Goal: Information Seeking & Learning: Find specific fact

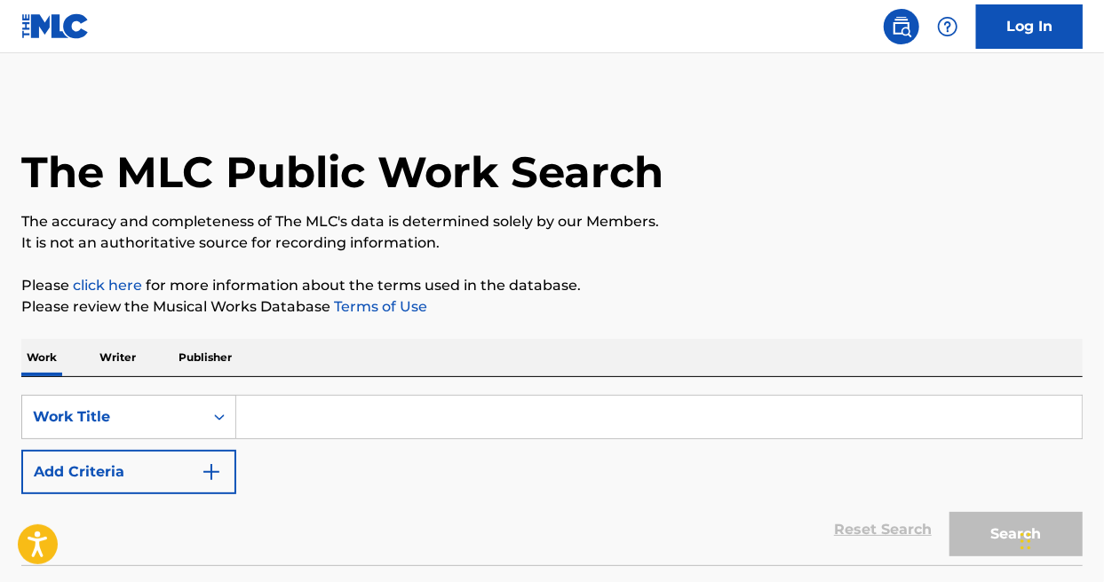
click at [313, 399] on input "Search Form" at bounding box center [658, 417] width 845 height 43
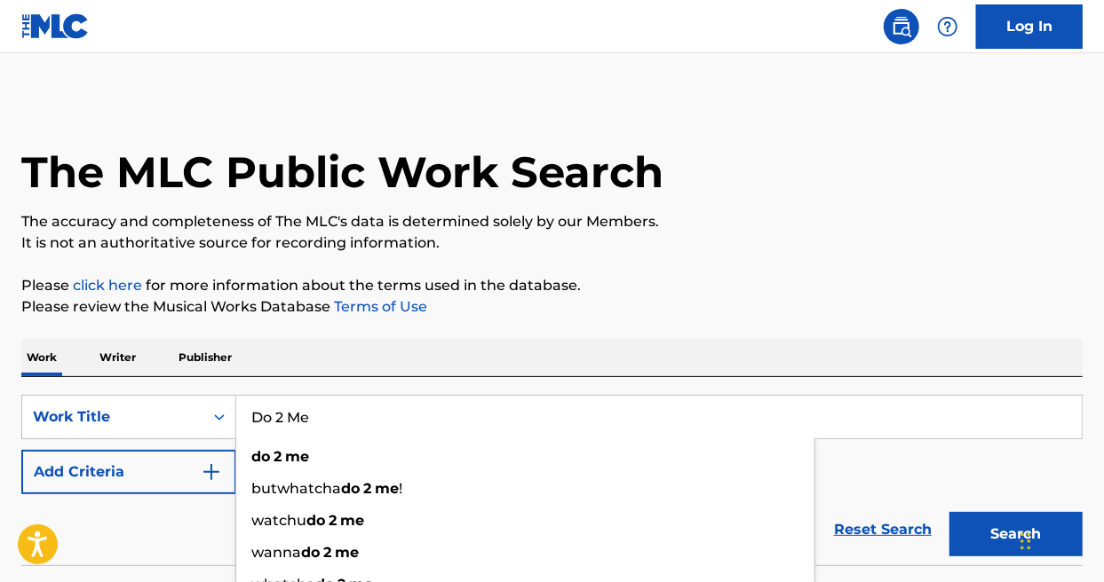
type input "Do 2 Me"
click at [833, 334] on div "The MLC Public Work Search The accuracy and completeness of The MLC's data is d…" at bounding box center [552, 360] width 1104 height 524
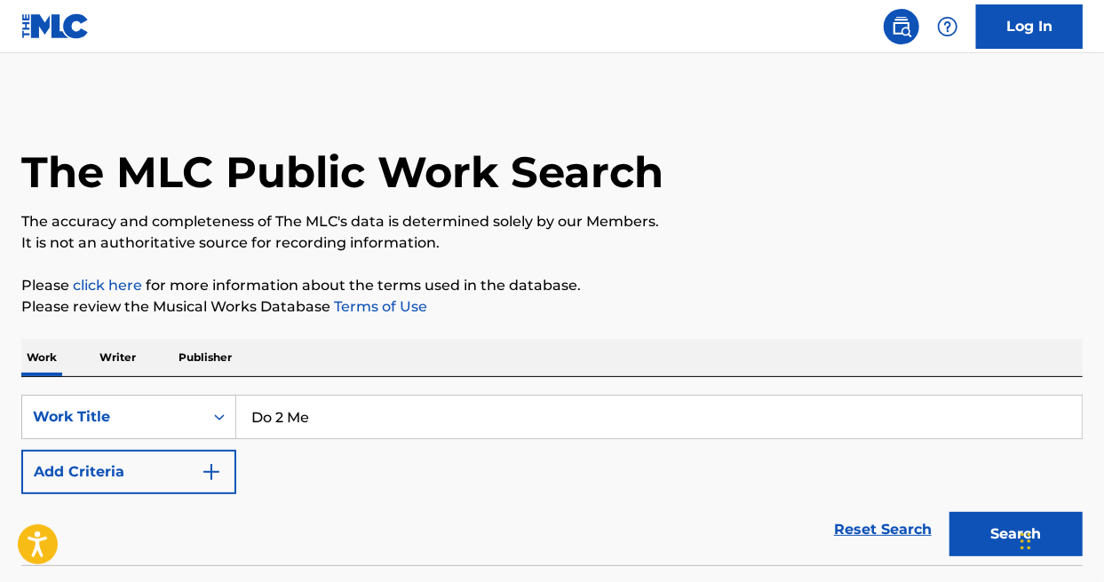
click at [211, 471] on img "Search Form" at bounding box center [211, 472] width 21 height 21
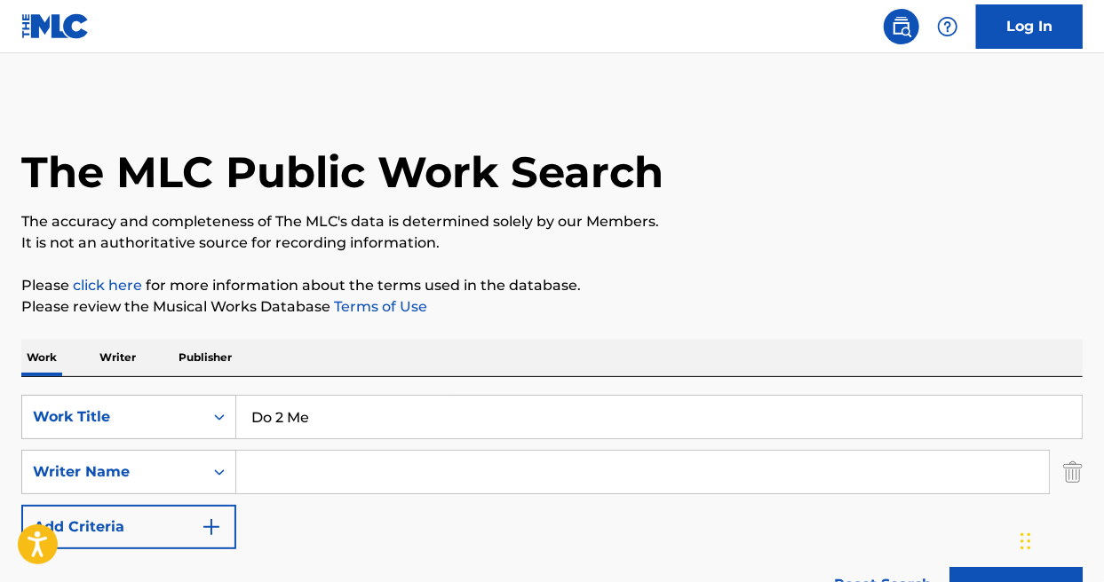
click at [266, 465] on input "Search Form" at bounding box center [642, 472] width 812 height 43
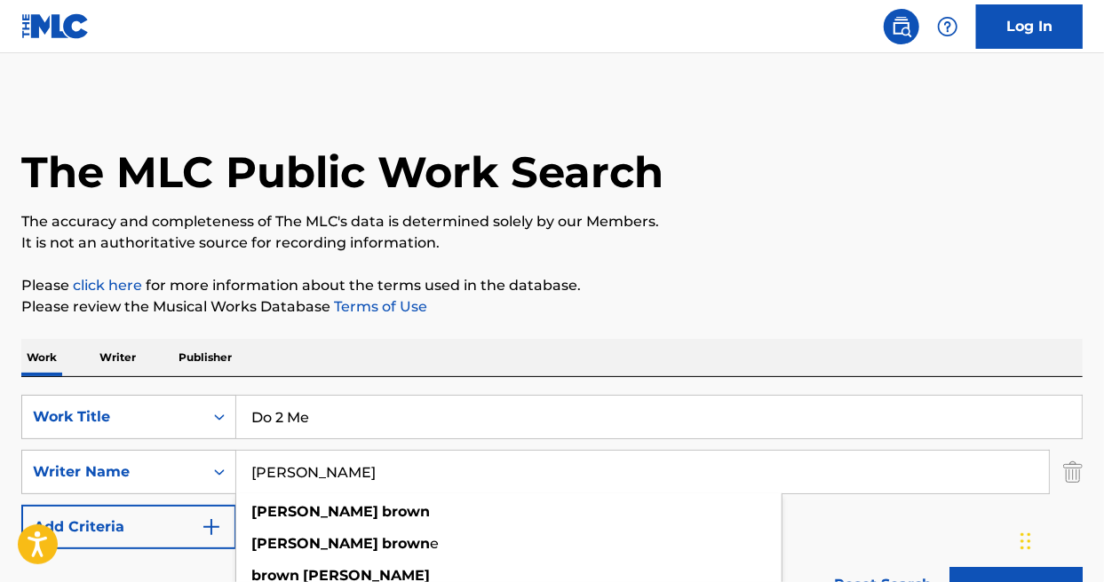
type input "[PERSON_NAME]"
click at [949, 567] on button "Search" at bounding box center [1015, 589] width 133 height 44
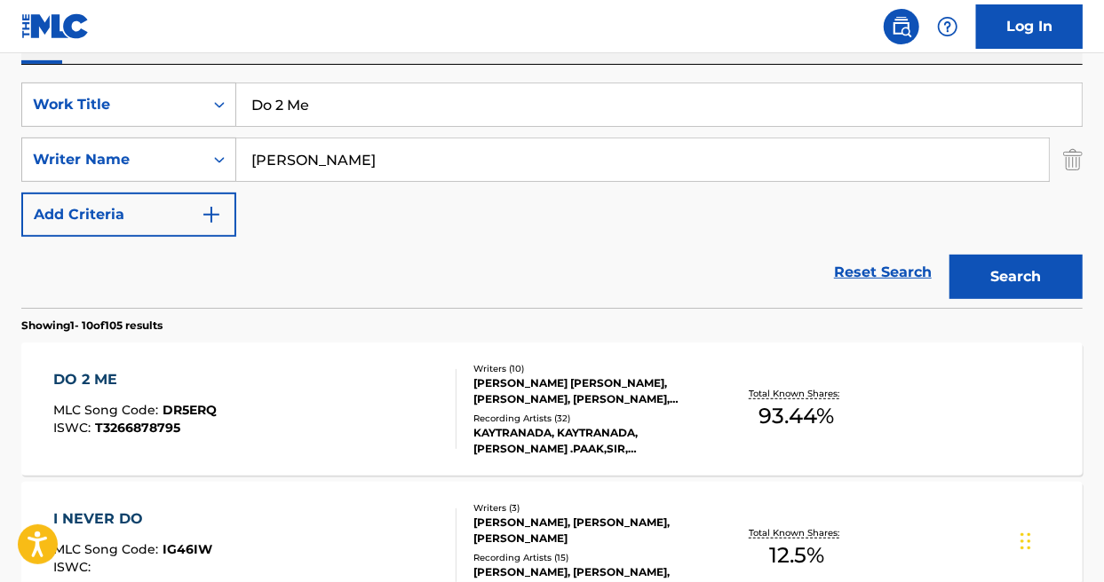
scroll to position [355, 0]
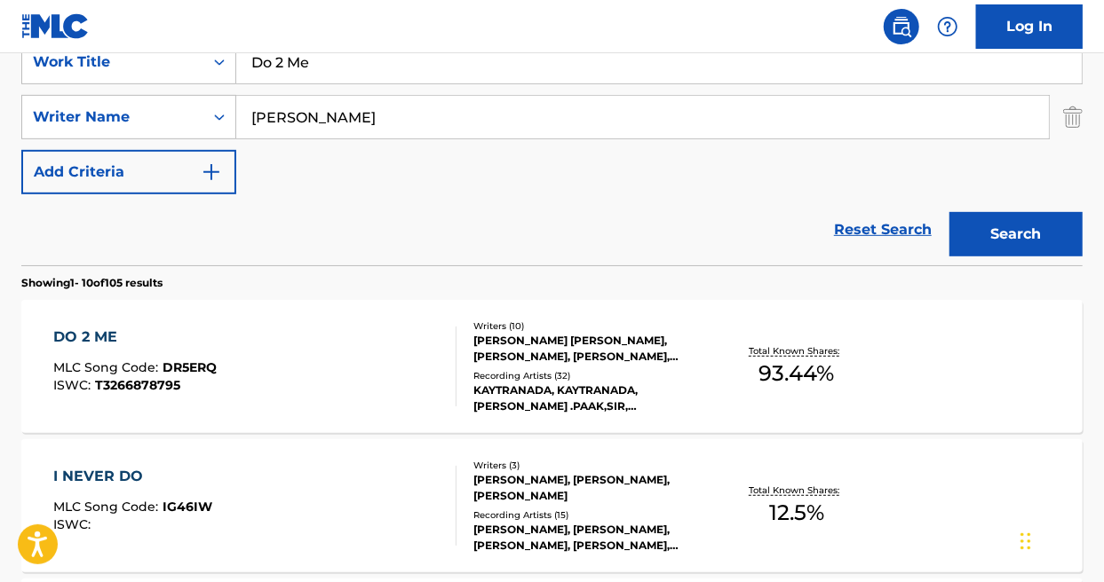
click at [550, 374] on div "Recording Artists ( 32 )" at bounding box center [590, 375] width 235 height 13
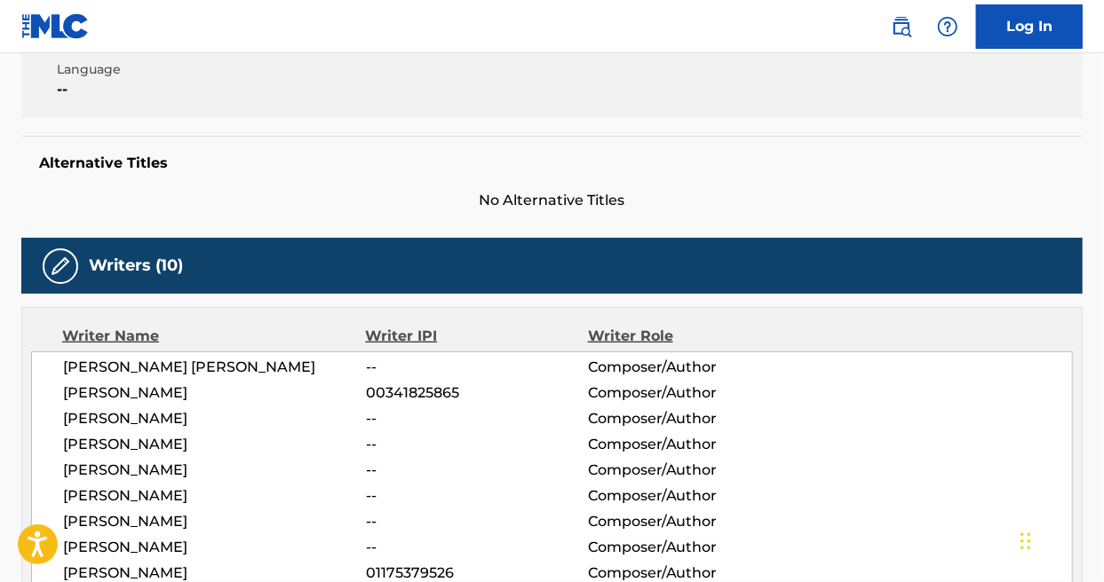
scroll to position [377, 0]
